Goal: Navigation & Orientation: Find specific page/section

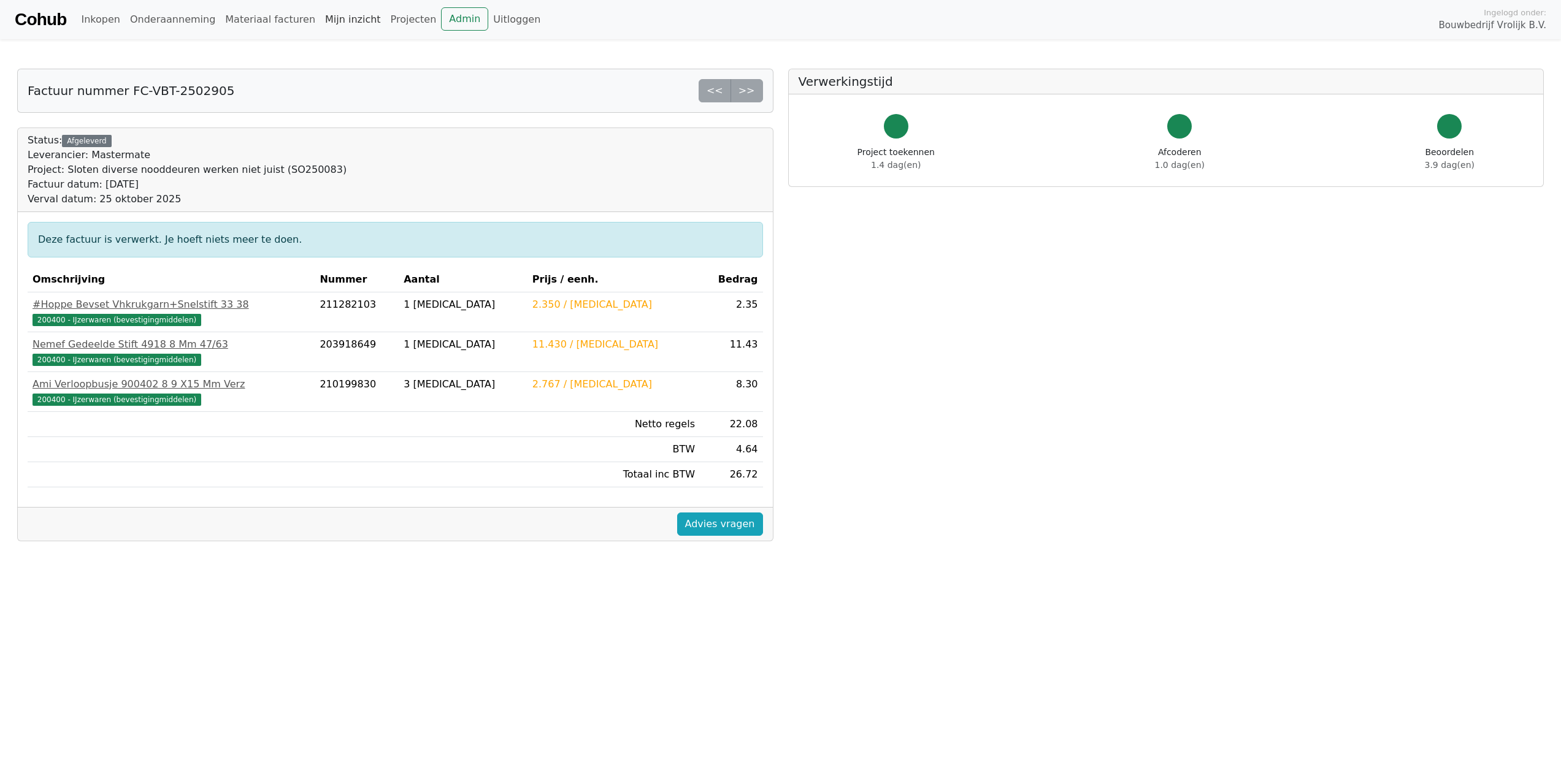
click at [323, 19] on link "Mijn inzicht" at bounding box center [353, 19] width 65 height 24
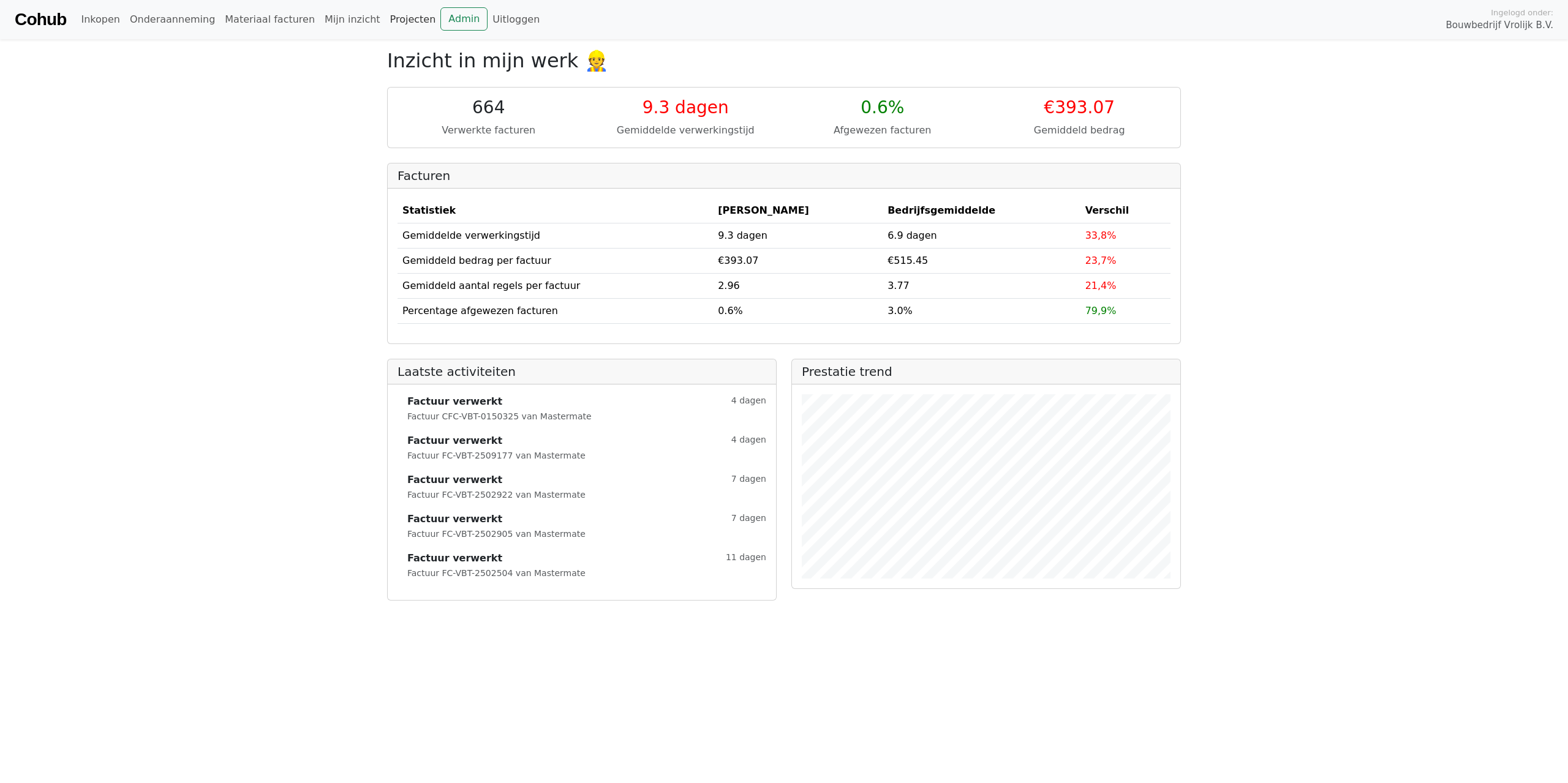
click at [385, 19] on link "Projecten" at bounding box center [413, 19] width 56 height 24
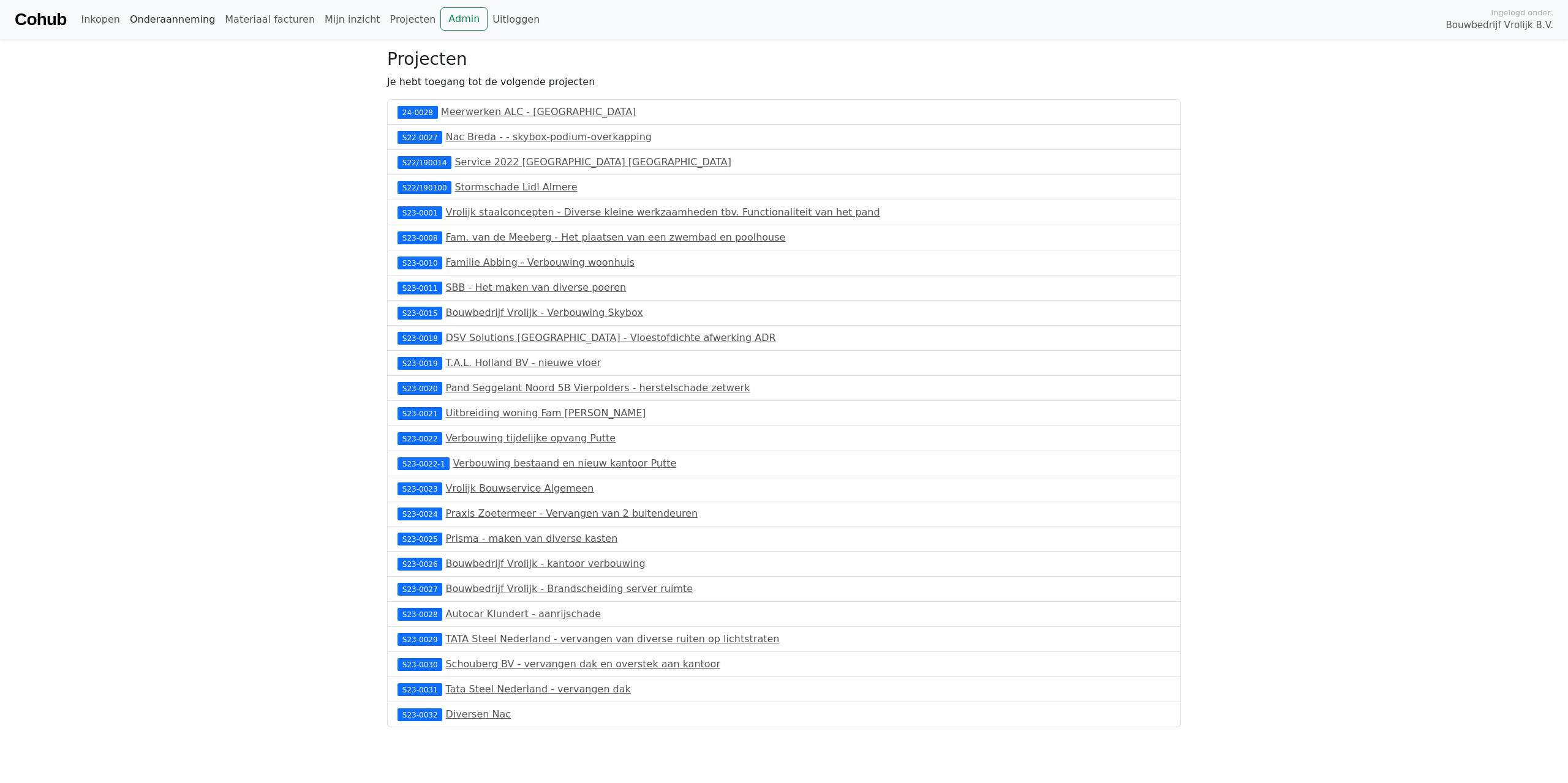
click at [178, 23] on link "Onderaanneming" at bounding box center [173, 19] width 95 height 24
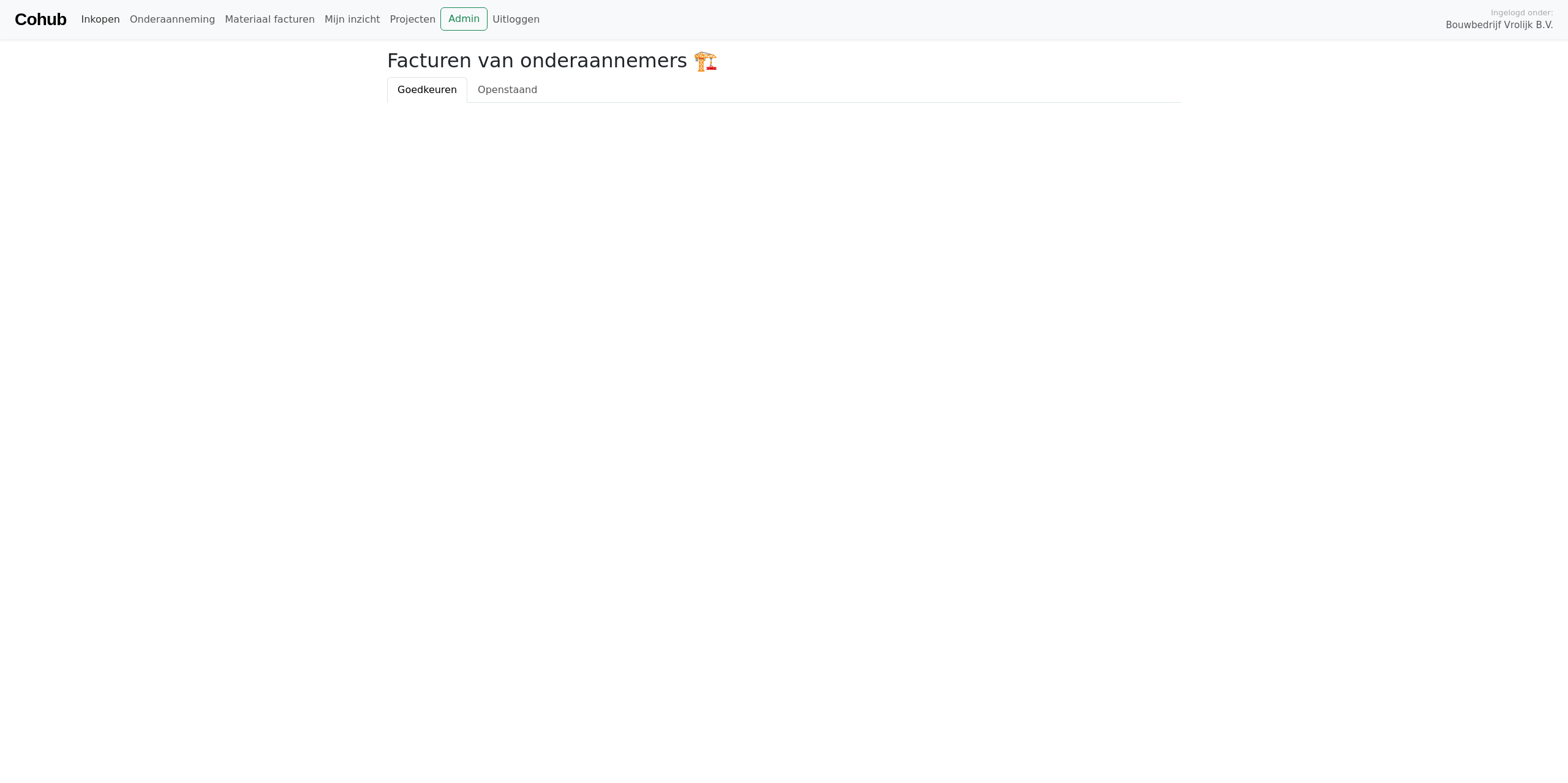
click at [90, 18] on link "Inkopen" at bounding box center [100, 19] width 49 height 24
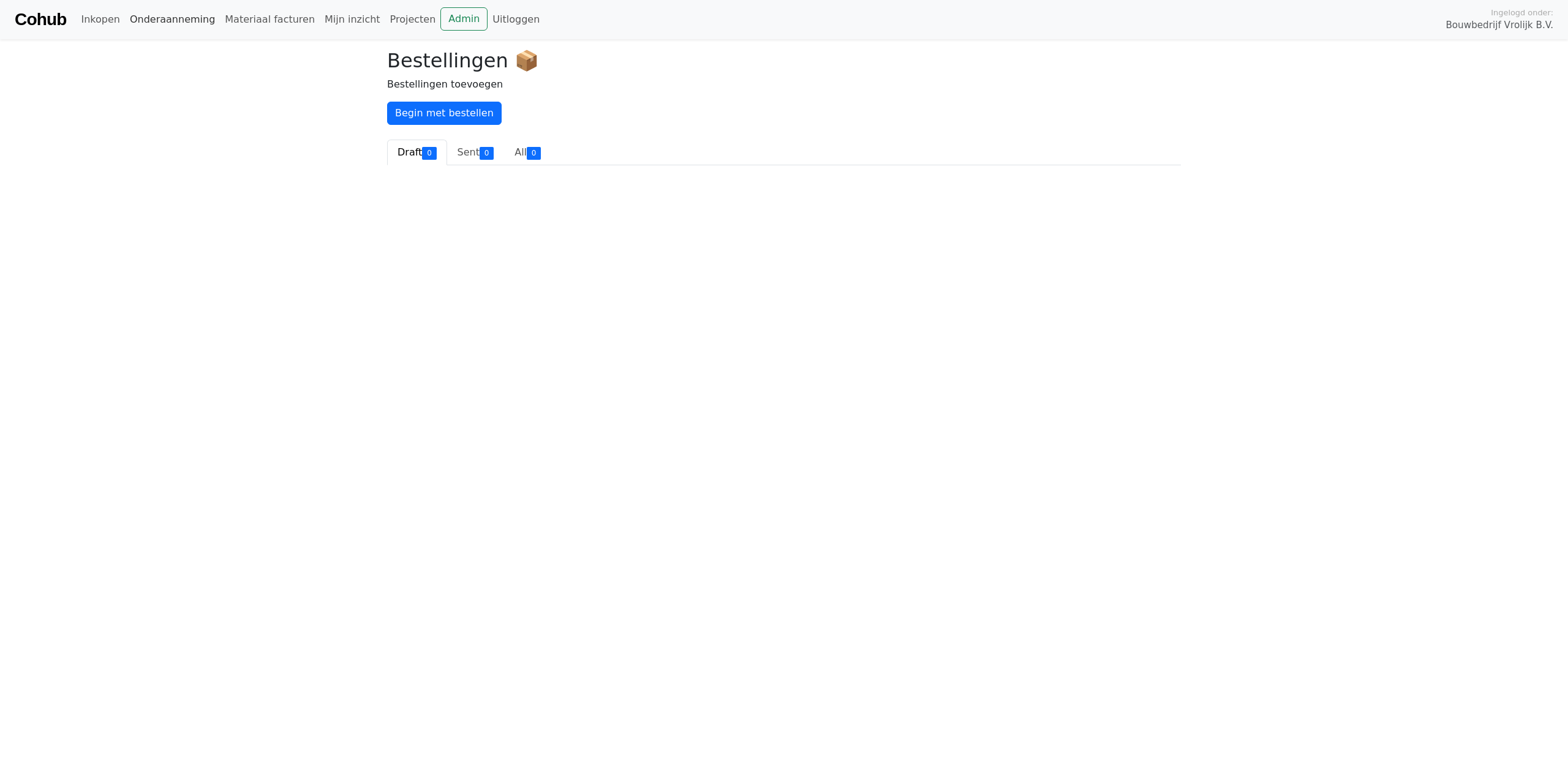
click at [151, 17] on link "Onderaanneming" at bounding box center [173, 19] width 95 height 24
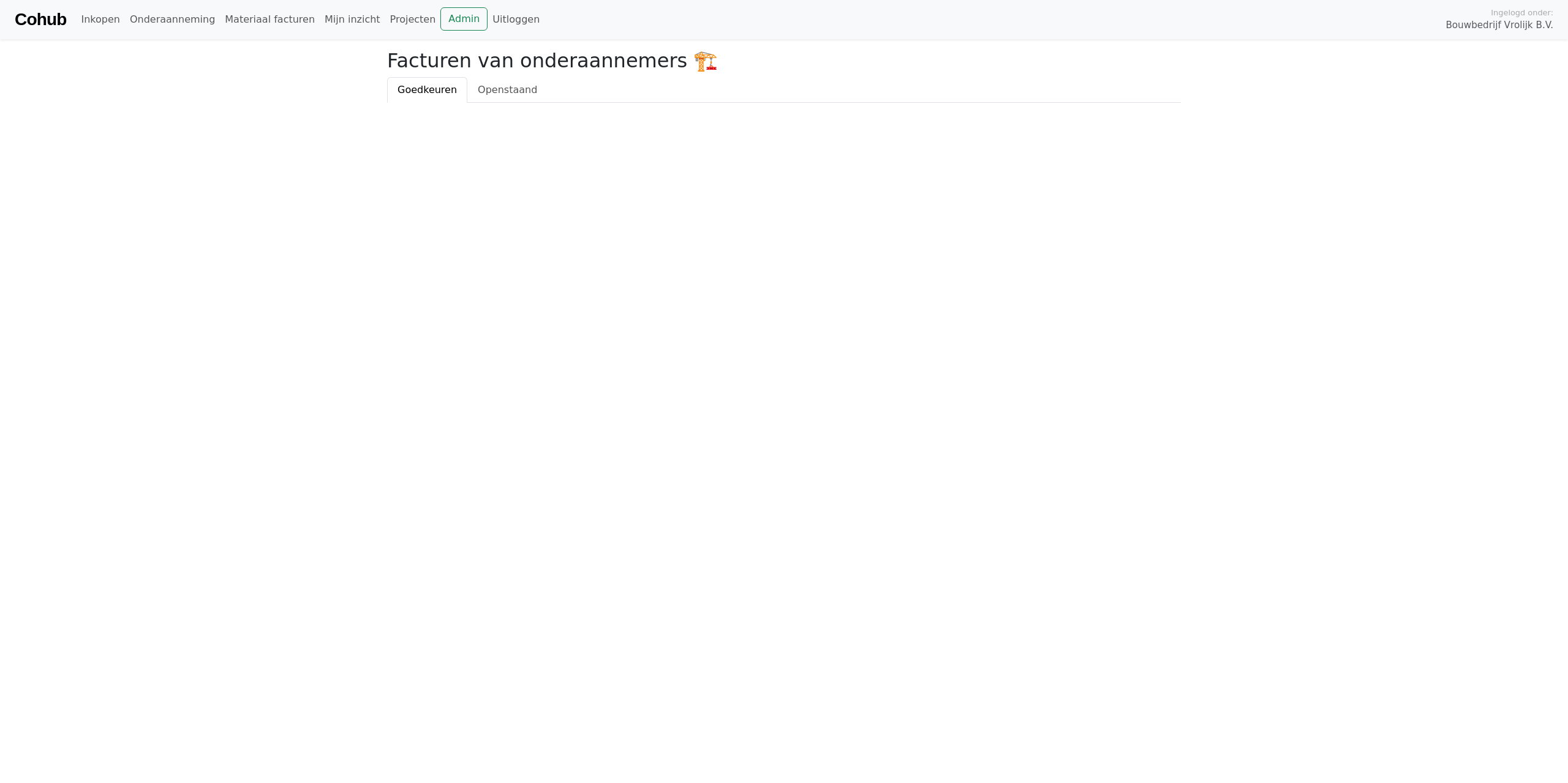
drag, startPoint x: 263, startPoint y: 206, endPoint x: 287, endPoint y: 172, distance: 41.6
click at [269, 103] on html "Cohub Inkopen Onderaanneming Materiaal facturen Mijn inzicht Projecten Admin Ui…" at bounding box center [784, 51] width 1568 height 103
click at [252, 16] on link "Materiaal facturen" at bounding box center [270, 19] width 100 height 24
click at [323, 15] on link "Mijn inzicht" at bounding box center [353, 19] width 65 height 24
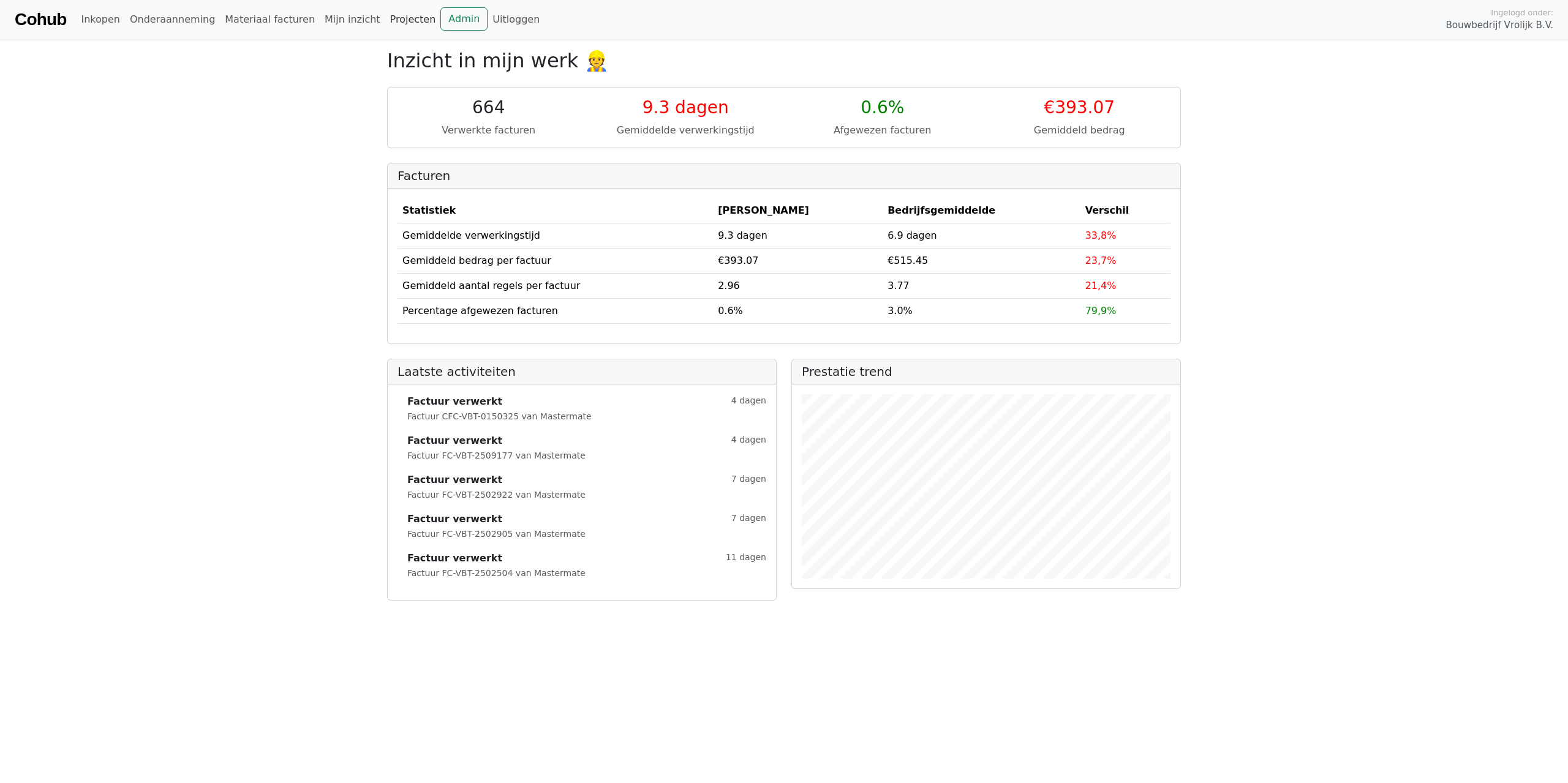
click at [385, 15] on link "Projecten" at bounding box center [413, 19] width 56 height 24
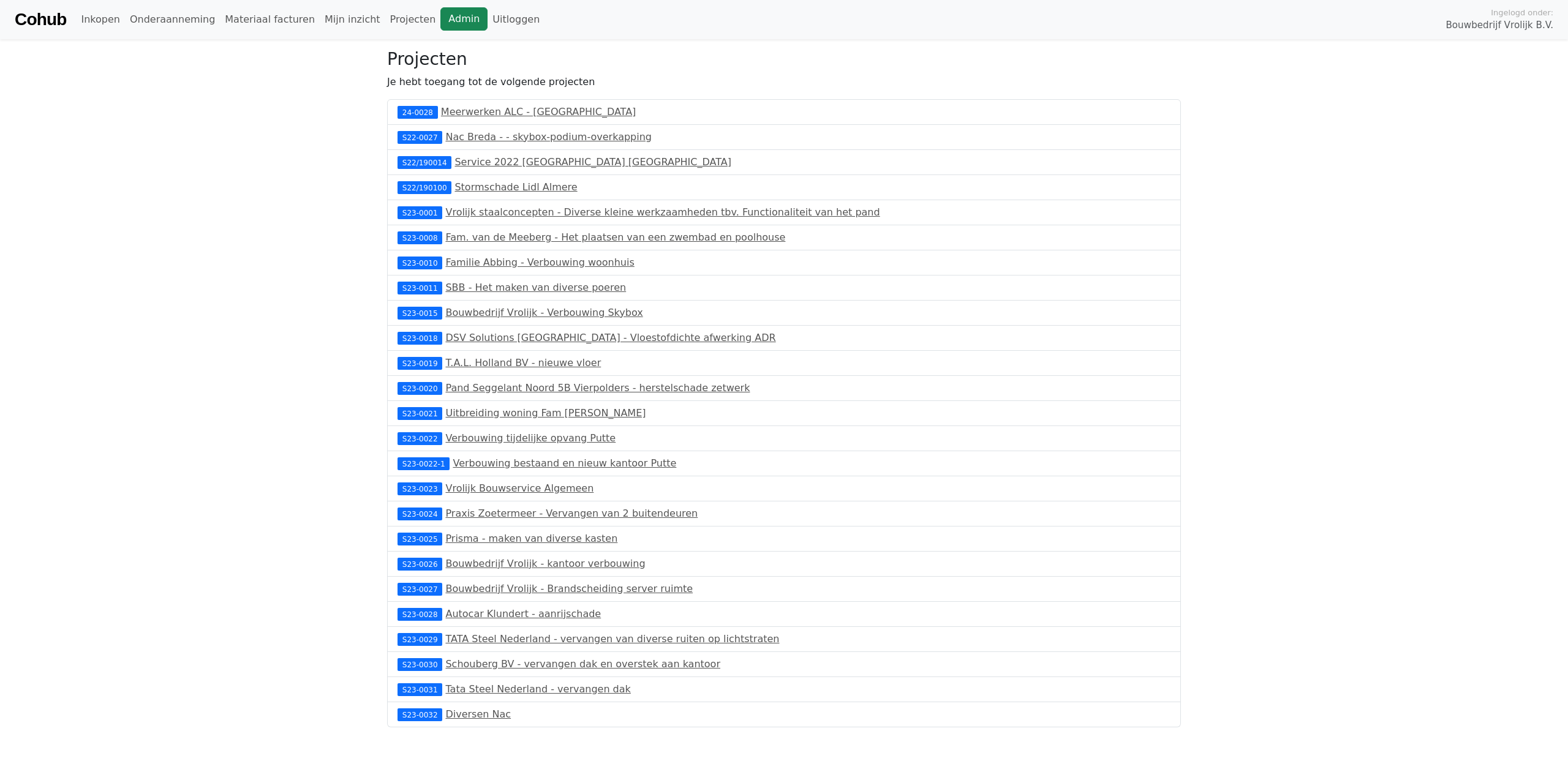
click at [440, 19] on link "Admin" at bounding box center [464, 19] width 47 height 23
click at [340, 19] on link "Mijn inzicht" at bounding box center [353, 19] width 65 height 24
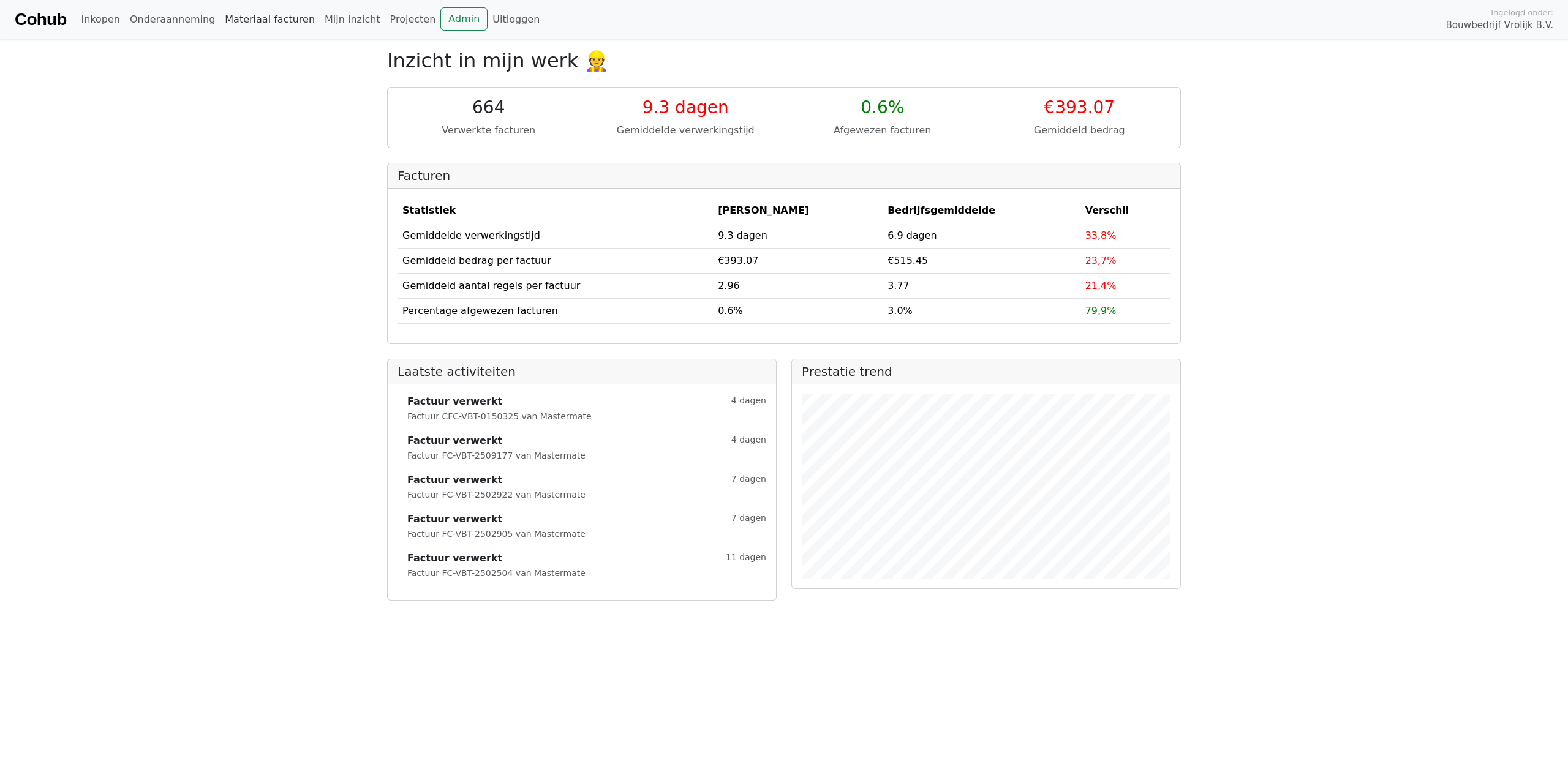
click at [255, 21] on link "Materiaal facturen" at bounding box center [270, 19] width 100 height 24
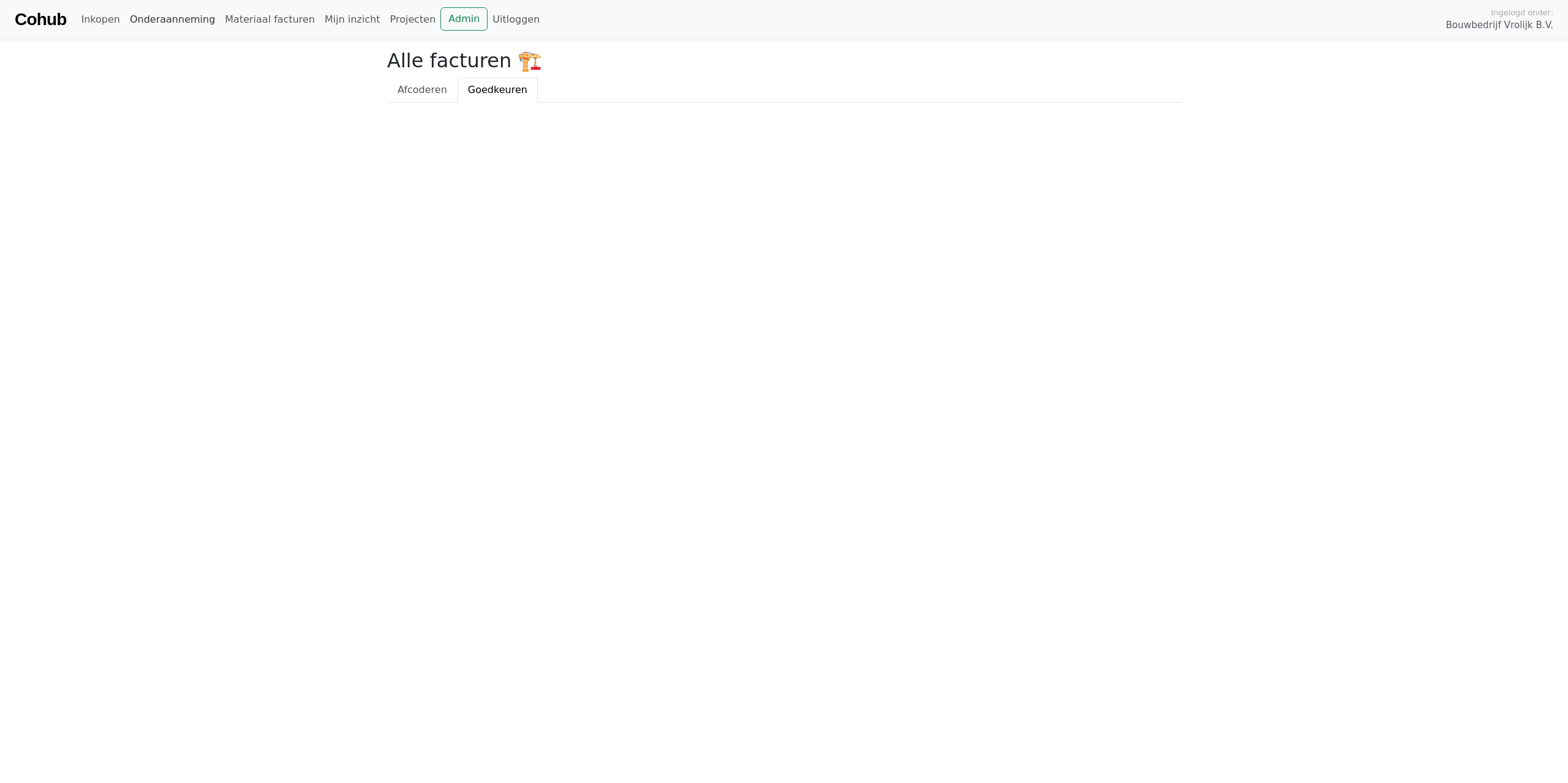
click at [200, 22] on link "Onderaanneming" at bounding box center [173, 19] width 95 height 24
click at [233, 19] on link "Materiaal facturen" at bounding box center [270, 19] width 100 height 24
